Goal: Communication & Community: Answer question/provide support

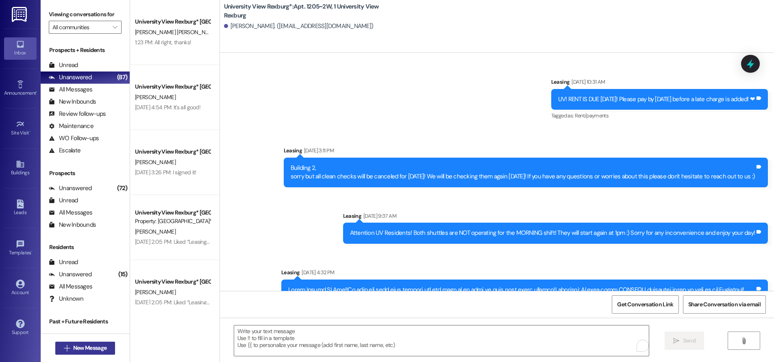
scroll to position [13171, 0]
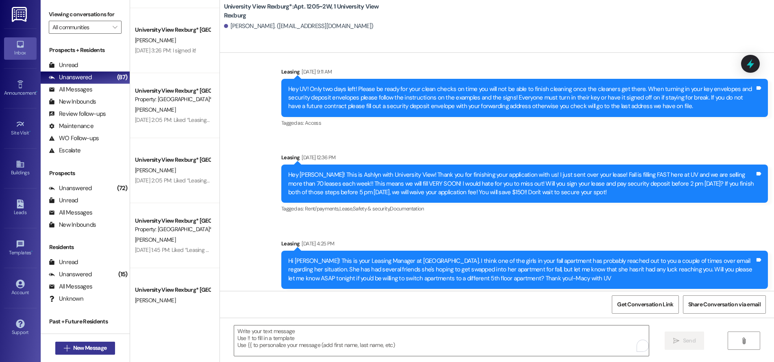
click at [92, 350] on span "New Message" at bounding box center [89, 348] width 33 height 9
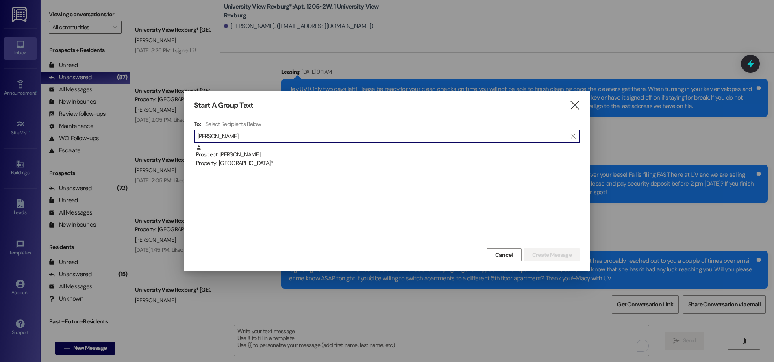
type input "[PERSON_NAME]"
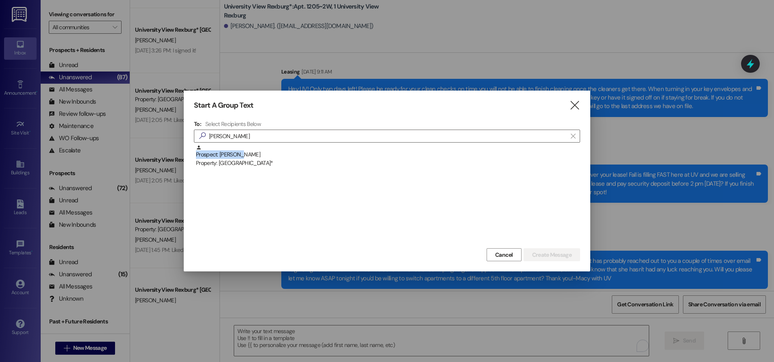
drag, startPoint x: 243, startPoint y: 148, endPoint x: 243, endPoint y: 154, distance: 5.3
click at [243, 153] on div "Prospect: [PERSON_NAME] Property: University View Rexburg*" at bounding box center [388, 156] width 384 height 23
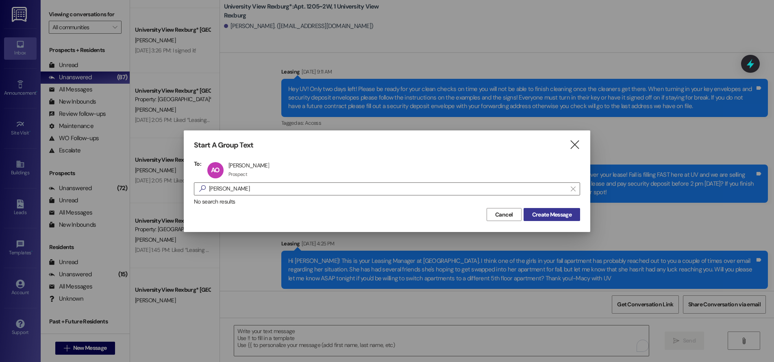
click at [544, 216] on span "Create Message" at bounding box center [551, 215] width 39 height 9
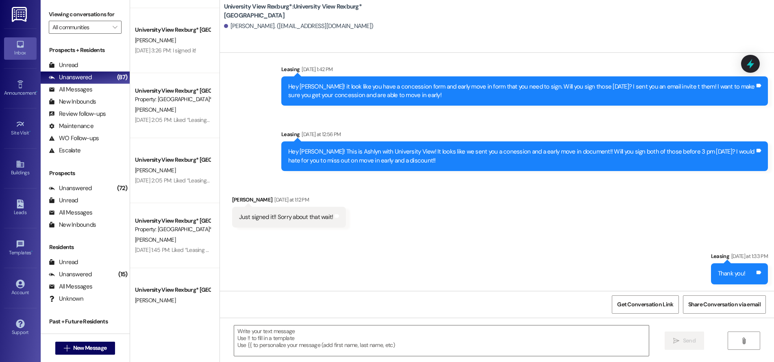
scroll to position [99, 0]
click at [336, 343] on textarea at bounding box center [441, 341] width 415 height 30
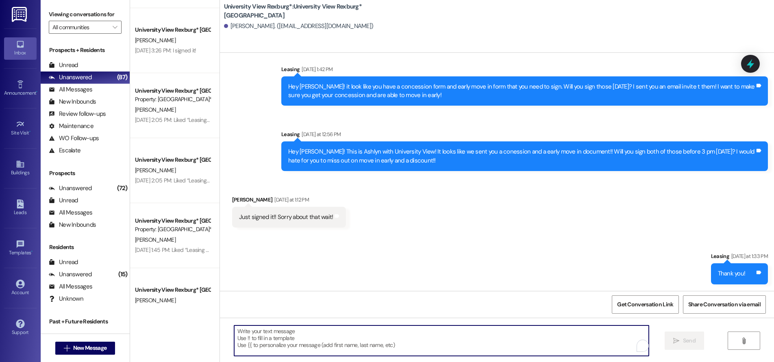
click at [237, 333] on textarea "To enrich screen reader interactions, please activate Accessibility in Grammarl…" at bounding box center [441, 341] width 415 height 30
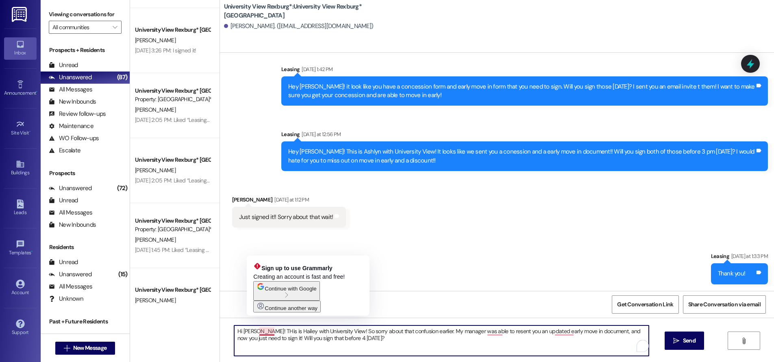
click at [259, 330] on textarea "Hi [PERSON_NAME]! THis is Hailey with University View! So sorry about that conf…" at bounding box center [441, 341] width 415 height 30
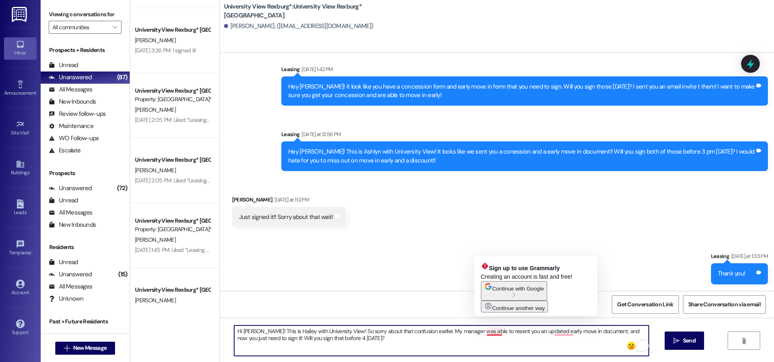
click at [495, 331] on textarea "Hi [PERSON_NAME]! This is Hailey with University View! So sorry about that conf…" at bounding box center [441, 341] width 415 height 30
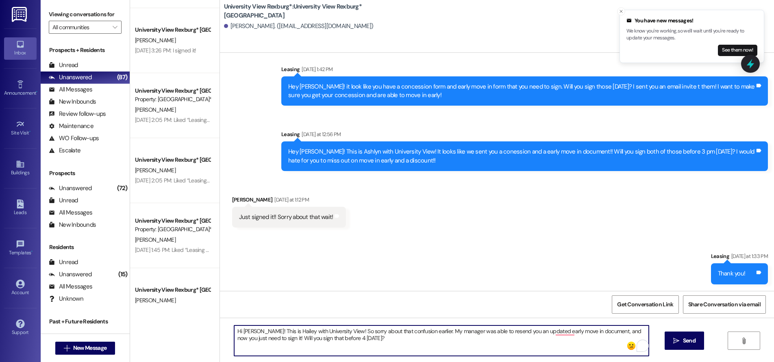
click at [507, 330] on textarea "Hi [PERSON_NAME]! This is Hailey with University View! So sorry about that conf…" at bounding box center [441, 341] width 415 height 30
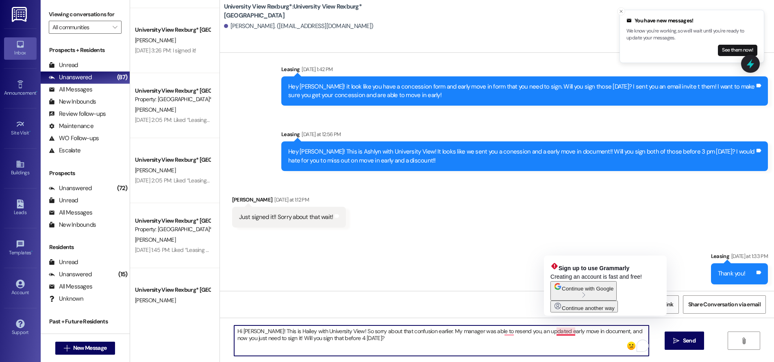
click at [564, 330] on textarea "Hi [PERSON_NAME]! This is Hailey with University View! So sorry about that conf…" at bounding box center [441, 341] width 415 height 30
click at [565, 333] on textarea "Hi [PERSON_NAME]! This is Hailey with University View! So sorry about that conf…" at bounding box center [441, 341] width 415 height 30
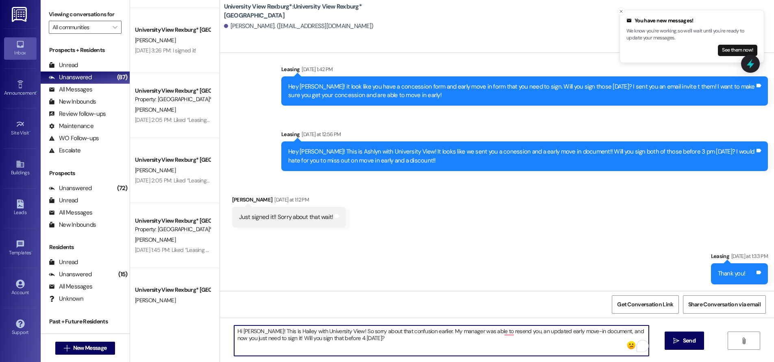
click at [540, 331] on textarea "Hi [PERSON_NAME]! This is Hailey with University View! So sorry about that conf…" at bounding box center [441, 341] width 415 height 30
click at [554, 335] on textarea "Hi [PERSON_NAME]! This is Hailey with University View! So sorry about that conf…" at bounding box center [441, 341] width 415 height 30
click at [567, 334] on textarea "Hi [PERSON_NAME]! This is Hailey with University View! So sorry about that conf…" at bounding box center [441, 341] width 415 height 30
click at [575, 331] on textarea "Hi [PERSON_NAME]! This is Hailey with University View! So sorry about that conf…" at bounding box center [441, 341] width 415 height 30
click at [453, 333] on textarea "Hi [PERSON_NAME]! This is Hailey with University View! So sorry about that conf…" at bounding box center [441, 341] width 415 height 30
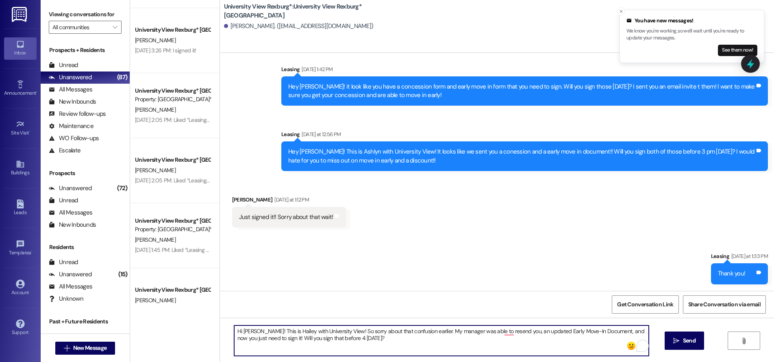
click at [508, 332] on textarea "Hi [PERSON_NAME]! This is Hailey with University View! So sorry about that conf…" at bounding box center [441, 341] width 415 height 30
click at [523, 333] on textarea "Hi [PERSON_NAME]! This is Hailey with University View! So sorry about that conf…" at bounding box center [441, 341] width 415 height 30
click at [527, 333] on textarea "Hi [PERSON_NAME]! This is Hailey with University View! So sorry about that conf…" at bounding box center [441, 341] width 415 height 30
click at [601, 332] on textarea "Hi [PERSON_NAME]! This is Hailey with University View! So sorry about that conf…" at bounding box center [441, 341] width 415 height 30
click at [615, 333] on textarea "Hi [PERSON_NAME]! This is Hailey with University View! So sorry about that conf…" at bounding box center [441, 341] width 415 height 30
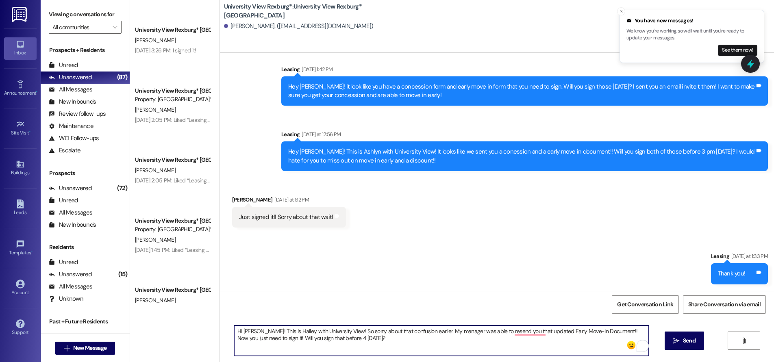
click at [266, 338] on textarea "Hi [PERSON_NAME]! This is Hailey with University View! So sorry about that conf…" at bounding box center [441, 341] width 415 height 30
click at [263, 338] on textarea "Hi [PERSON_NAME]! This is Hailey with University View! So sorry about that conf…" at bounding box center [441, 341] width 415 height 30
click at [264, 338] on textarea "Hi [PERSON_NAME]! This is Hailey with University View! So sorry about that conf…" at bounding box center [441, 341] width 415 height 30
click at [393, 339] on textarea "Hi [PERSON_NAME]! This is Hailey with University View! So sorry about that conf…" at bounding box center [441, 341] width 415 height 30
type textarea "Hi [PERSON_NAME]! This is Hailey with University View! So sorry about that conf…"
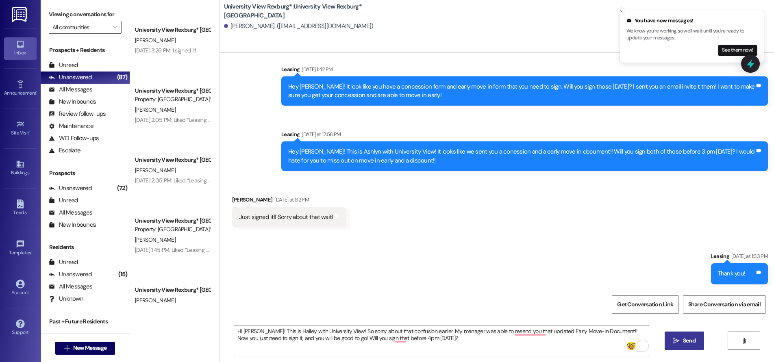
click at [674, 340] on icon "" at bounding box center [676, 341] width 6 height 7
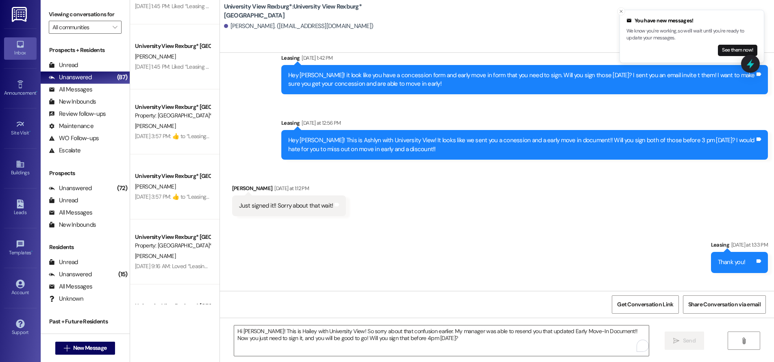
scroll to position [164, 0]
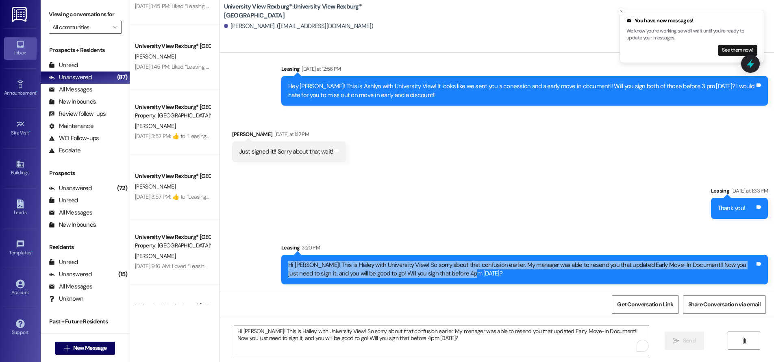
drag, startPoint x: 283, startPoint y: 262, endPoint x: 455, endPoint y: 277, distance: 172.2
click at [455, 277] on div "Hi [PERSON_NAME]! This is Hailey with University View! So sorry about that conf…" at bounding box center [521, 269] width 467 height 17
copy div "Hi [PERSON_NAME]! This is Hailey with University View! So sorry about that conf…"
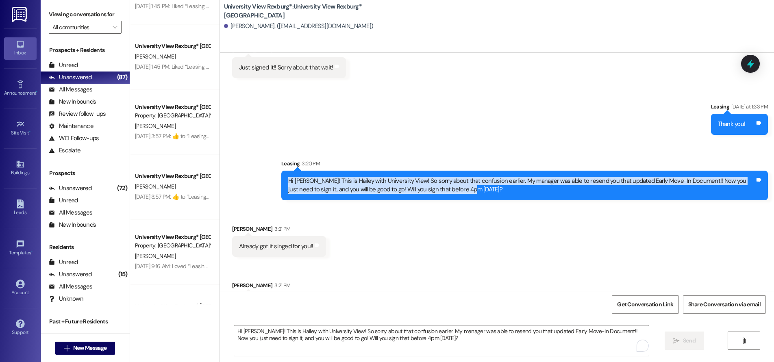
scroll to position [277, 0]
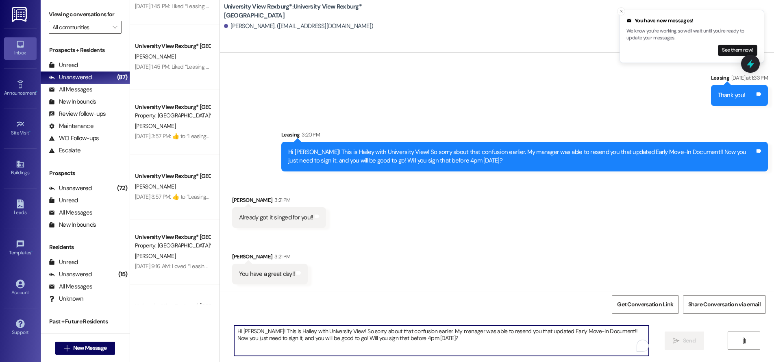
click at [318, 335] on textarea "Hi [PERSON_NAME]! This is Hailey with University View! So sorry about that conf…" at bounding box center [441, 341] width 415 height 30
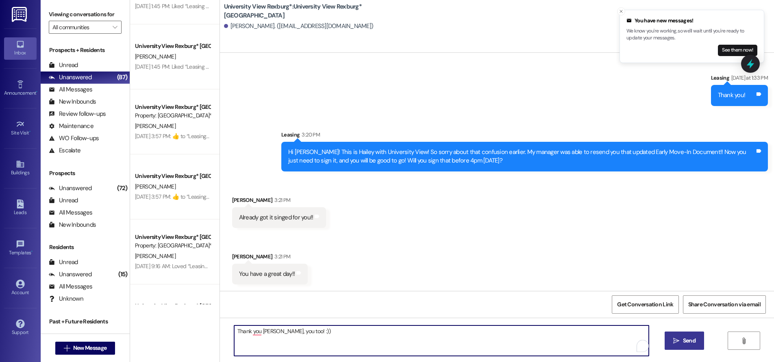
type textarea "Thank you [PERSON_NAME], you too! :))"
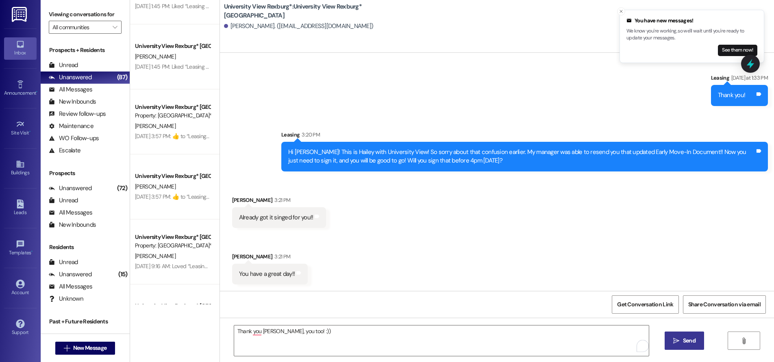
click at [686, 342] on span "Send" at bounding box center [689, 341] width 13 height 9
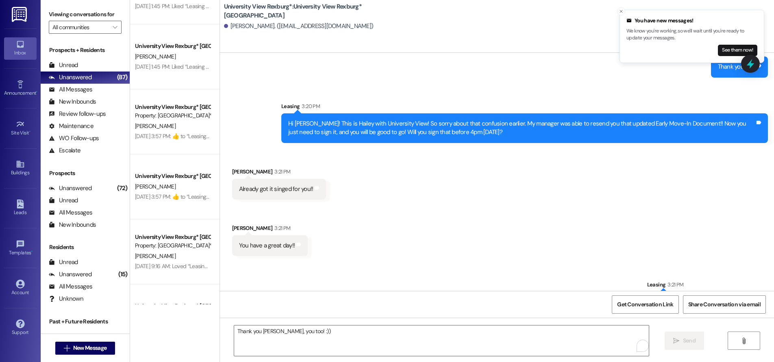
scroll to position [334, 0]
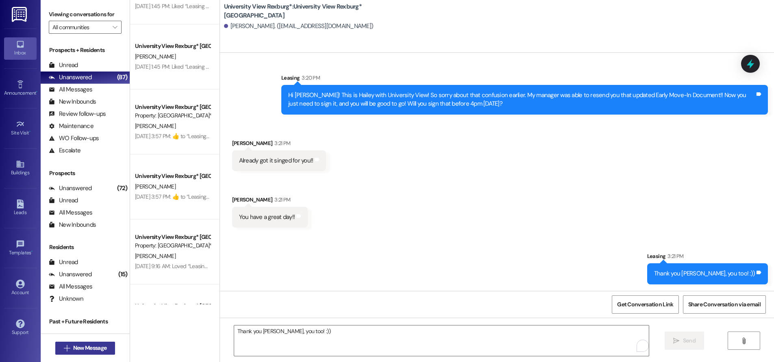
click at [99, 347] on span "New Message" at bounding box center [89, 348] width 33 height 9
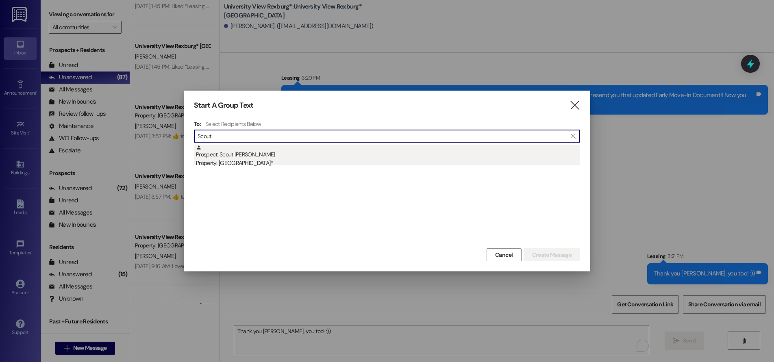
type input "Scout"
click at [238, 158] on div "Prospect: Scout [PERSON_NAME] Property: [GEOGRAPHIC_DATA]*" at bounding box center [388, 156] width 384 height 23
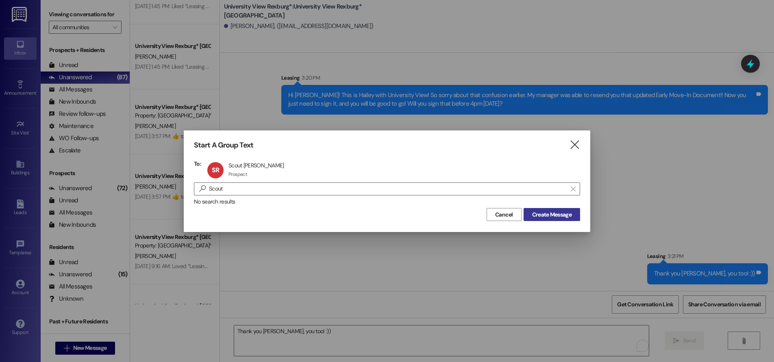
click at [540, 214] on span "Create Message" at bounding box center [551, 215] width 39 height 9
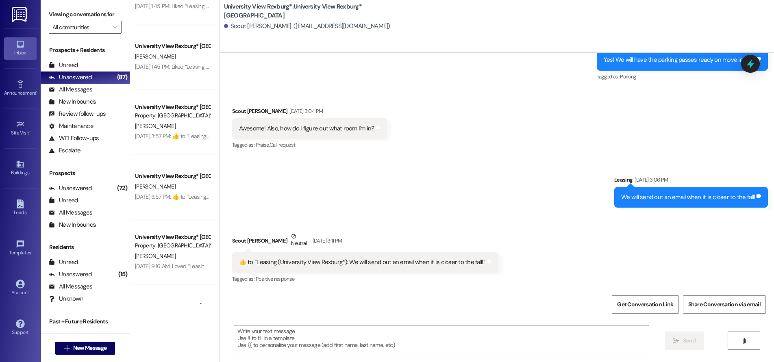
scroll to position [889, 0]
click at [261, 333] on textarea at bounding box center [441, 341] width 415 height 30
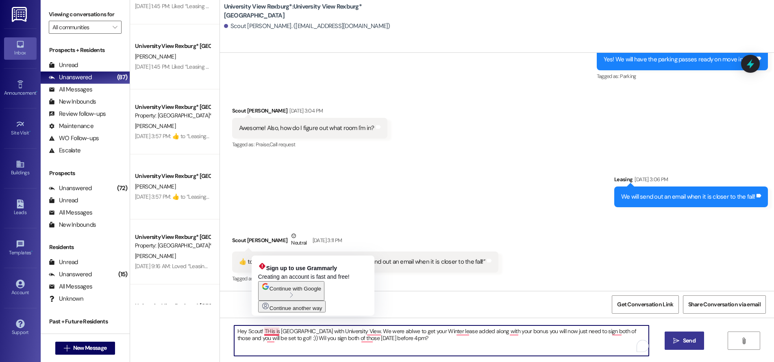
click at [263, 331] on textarea "Hey Scout! THis is [GEOGRAPHIC_DATA] with University View. We were ablwe to get…" at bounding box center [441, 341] width 415 height 30
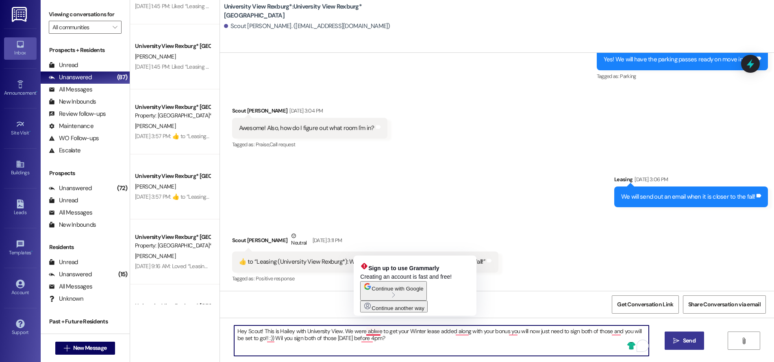
click at [371, 332] on textarea "Hey Scout! This is Hailey with University View. We were ablwe to get your Winte…" at bounding box center [441, 341] width 415 height 30
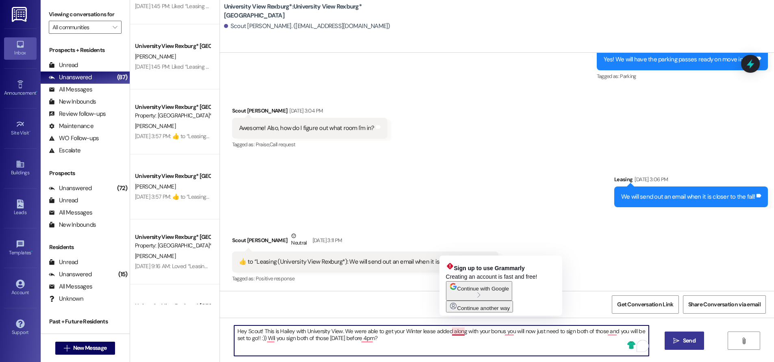
click at [446, 334] on textarea "Hey Scout! This is Hailey with University View. We were able to get your Winter…" at bounding box center [441, 341] width 415 height 30
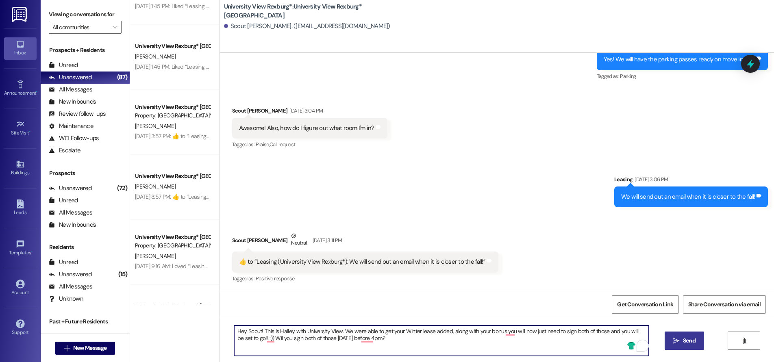
click at [498, 332] on textarea "Hey Scout! This is Hailey with University View. We were able to get your Winter…" at bounding box center [441, 341] width 415 height 30
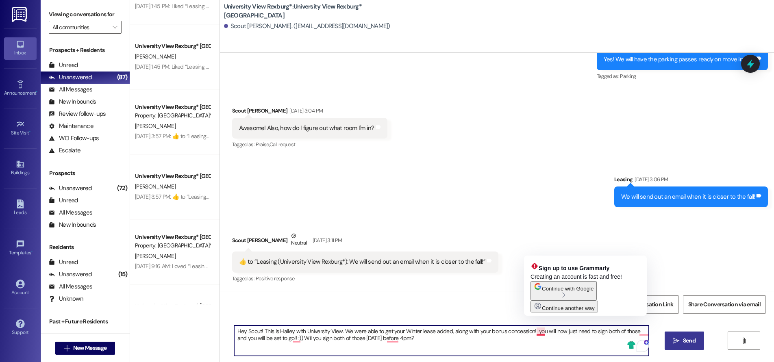
click at [533, 334] on textarea "Hey Scout! This is Hailey with University View. We were able to get your Winter…" at bounding box center [441, 341] width 415 height 30
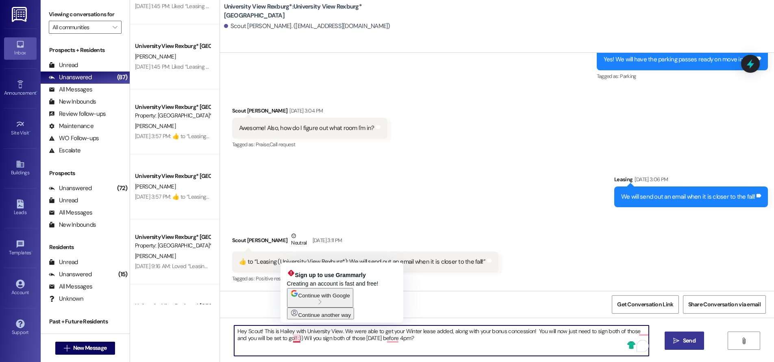
click at [293, 339] on textarea "Hey Scout! This is Hailey with University View. We were able to get your Winter…" at bounding box center [441, 341] width 415 height 30
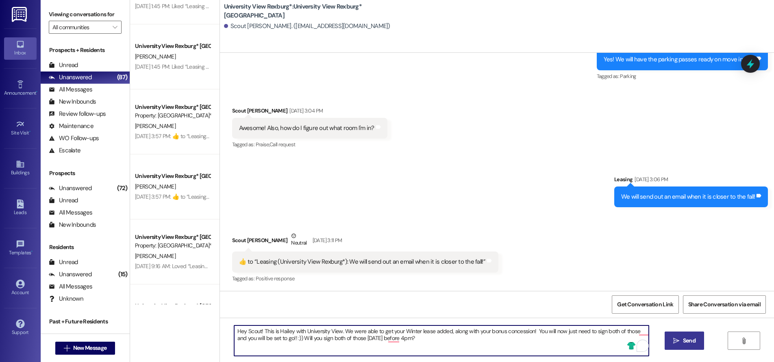
type textarea "Hey Scout! This is Hailey with University View. We were able to get your Winter…"
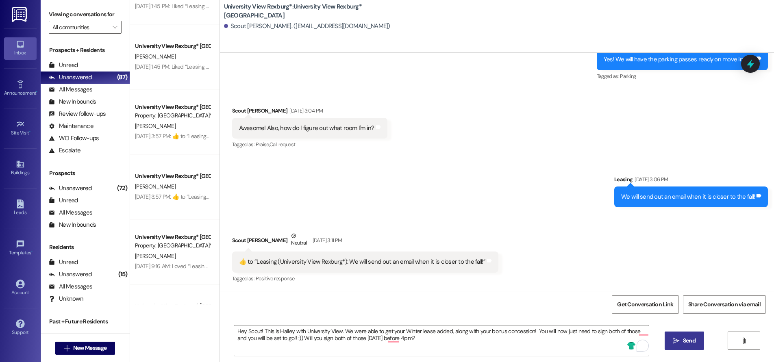
click at [684, 342] on span "Send" at bounding box center [689, 341] width 13 height 9
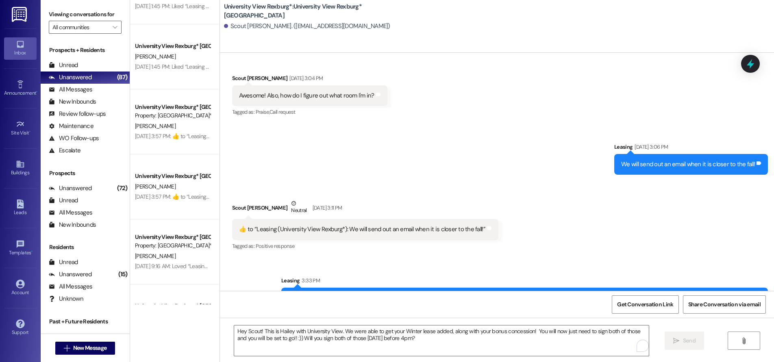
scroll to position [954, 0]
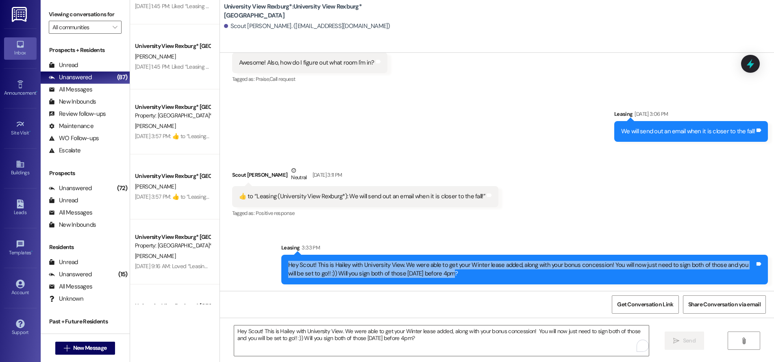
drag, startPoint x: 282, startPoint y: 263, endPoint x: 457, endPoint y: 274, distance: 175.5
click at [457, 274] on div "Hey Scout! This is Hailey with University View. We were able to get your Winter…" at bounding box center [521, 269] width 467 height 17
copy div "Hey Scout! This is Hailey with University View. We were able to get your Winter…"
